Goal: Task Accomplishment & Management: Manage account settings

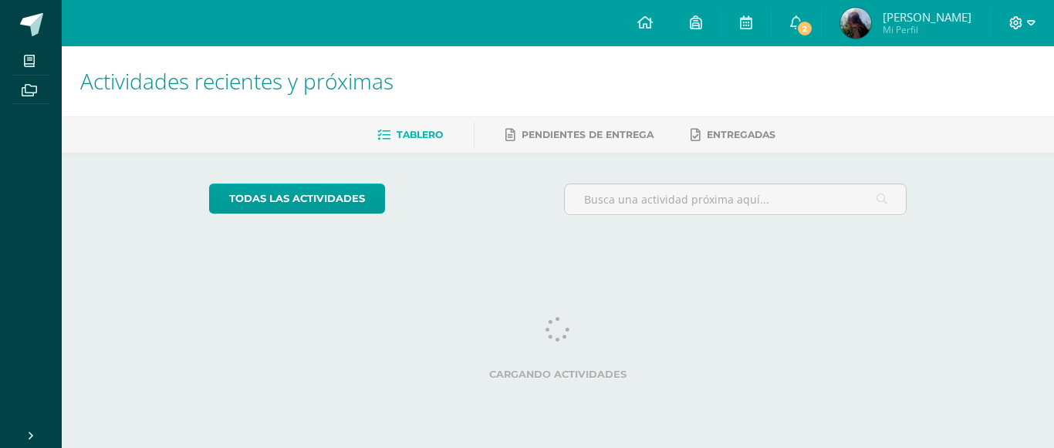
click at [1024, 24] on span at bounding box center [1023, 23] width 26 height 17
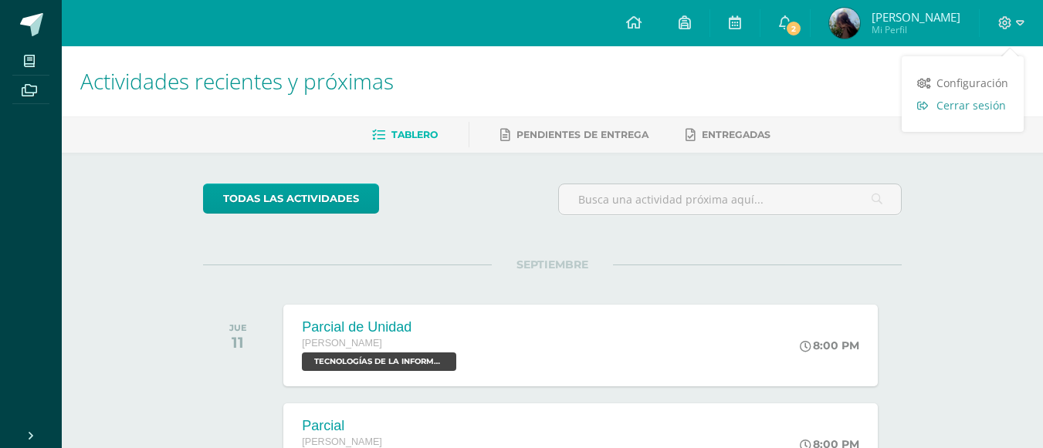
click at [993, 105] on span "Cerrar sesión" at bounding box center [970, 105] width 69 height 15
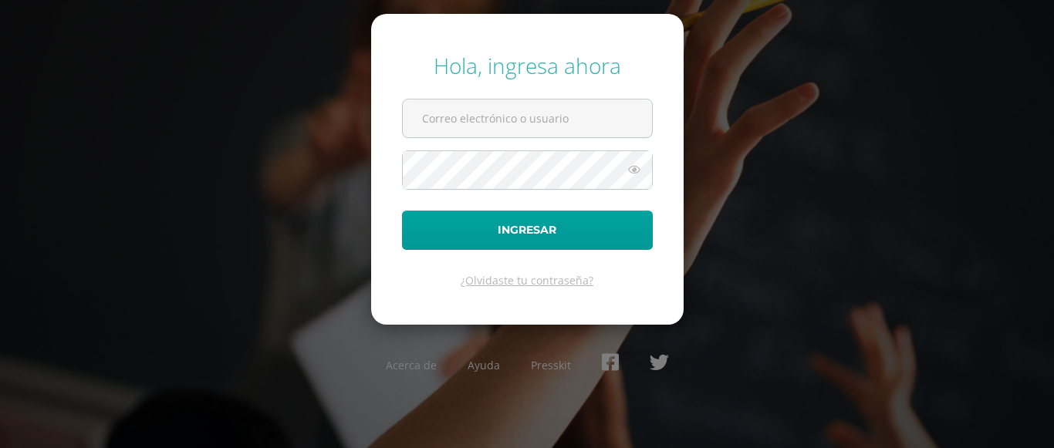
type input "mariapablo2023@maiagt.org"
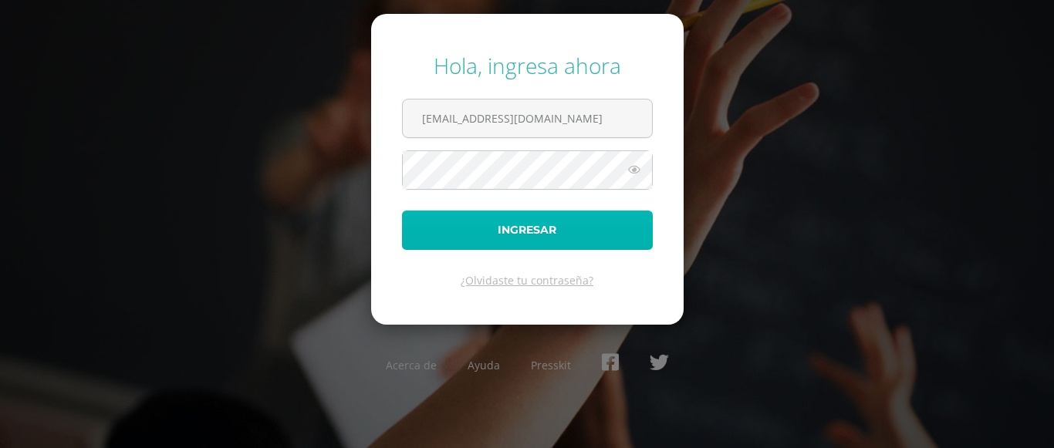
click at [573, 222] on button "Ingresar" at bounding box center [527, 230] width 251 height 39
